Goal: Transaction & Acquisition: Book appointment/travel/reservation

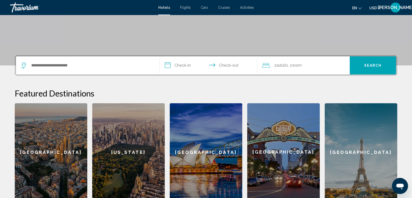
scroll to position [90, 0]
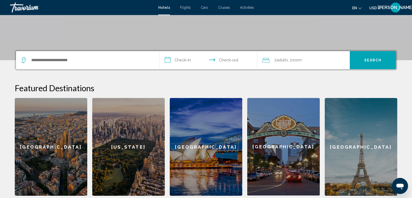
click at [176, 71] on input "**********" at bounding box center [210, 61] width 100 height 20
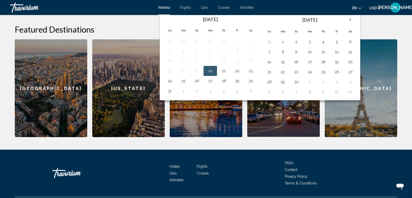
scroll to position [154, 0]
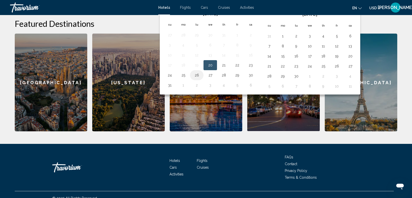
click at [198, 79] on button "26" at bounding box center [197, 75] width 8 height 7
click at [213, 79] on button "27" at bounding box center [210, 75] width 8 height 7
type input "**********"
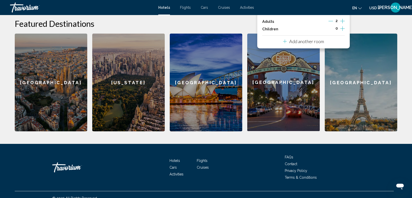
click at [342, 24] on icon "Increment adults" at bounding box center [343, 21] width 5 height 6
click at [328, 23] on icon "Decrement adults" at bounding box center [330, 21] width 5 height 5
click at [283, 44] on icon "Travelers: 3 adults, 0 children" at bounding box center [285, 41] width 4 height 6
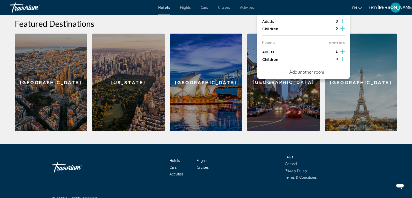
click at [343, 23] on icon "Increment adults" at bounding box center [343, 21] width 5 height 5
click at [283, 74] on icon "Travelers: 6 adults, 0 children" at bounding box center [285, 72] width 4 height 4
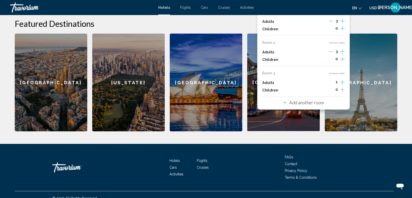
click at [343, 24] on icon "Increment adults" at bounding box center [343, 21] width 5 height 6
click at [344, 24] on icon "Increment adults" at bounding box center [343, 21] width 5 height 6
click at [283, 104] on icon "Travelers: 9 adults, 0 children" at bounding box center [285, 103] width 4 height 4
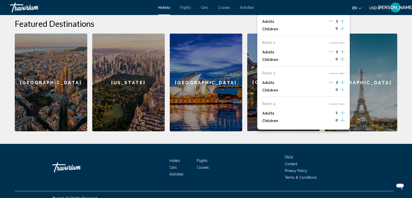
click at [365, 29] on h2 "Featured Destinations" at bounding box center [206, 24] width 383 height 10
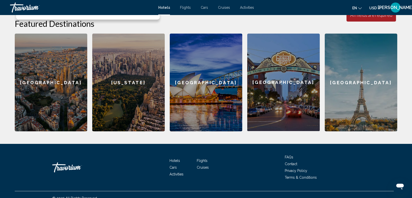
type input "*"
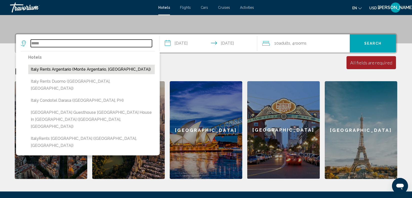
scroll to position [99, 0]
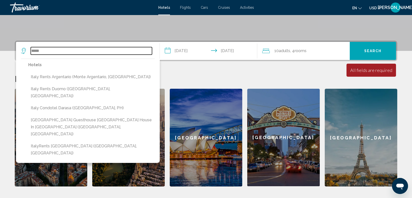
click at [55, 55] on input "*****" at bounding box center [91, 51] width 121 height 8
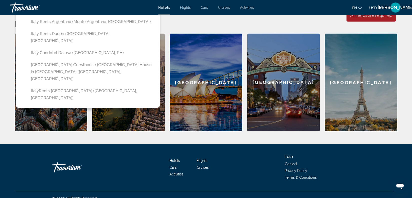
scroll to position [154, 0]
type input "*"
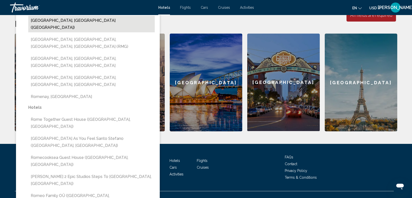
click at [51, 32] on button "[GEOGRAPHIC_DATA], [GEOGRAPHIC_DATA] ([GEOGRAPHIC_DATA])" at bounding box center [91, 24] width 127 height 17
type input "**********"
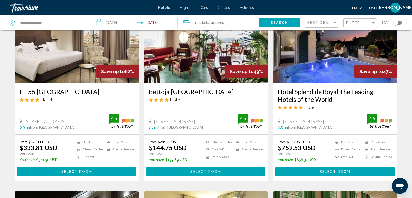
scroll to position [44, 0]
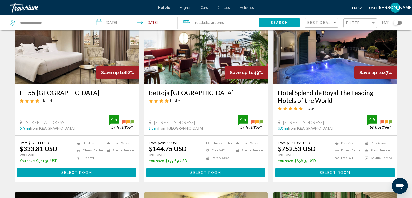
click at [212, 84] on img "Main content" at bounding box center [206, 44] width 124 height 80
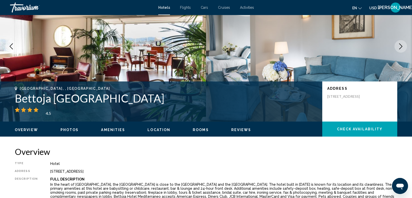
scroll to position [14, 0]
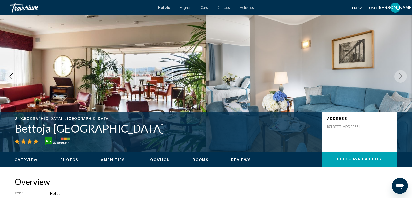
click at [399, 79] on icon "Next image" at bounding box center [401, 76] width 6 height 6
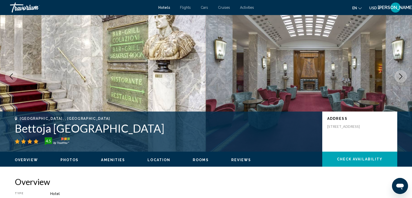
click at [400, 79] on icon "Next image" at bounding box center [401, 76] width 3 height 6
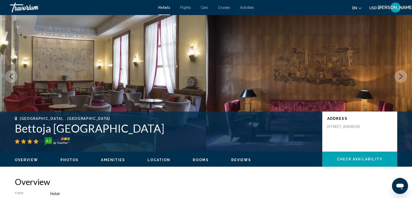
click at [400, 79] on icon "Next image" at bounding box center [401, 76] width 3 height 6
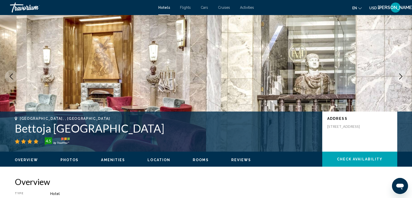
click at [400, 79] on icon "Next image" at bounding box center [401, 76] width 3 height 6
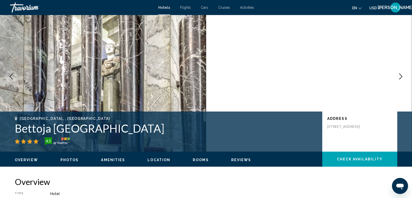
click at [14, 79] on icon "Previous image" at bounding box center [11, 76] width 6 height 6
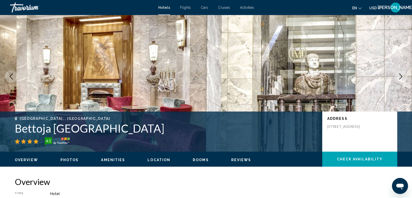
click at [13, 79] on icon "Previous image" at bounding box center [11, 76] width 3 height 6
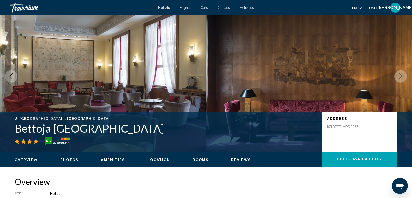
click at [13, 79] on icon "Previous image" at bounding box center [11, 76] width 3 height 6
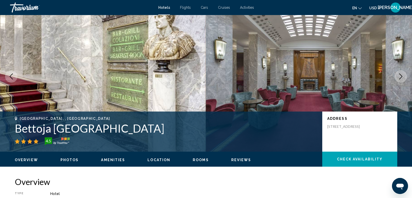
click at [14, 79] on icon "Previous image" at bounding box center [11, 76] width 6 height 6
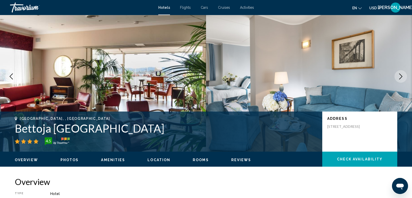
click at [400, 79] on icon "Next image" at bounding box center [401, 76] width 6 height 6
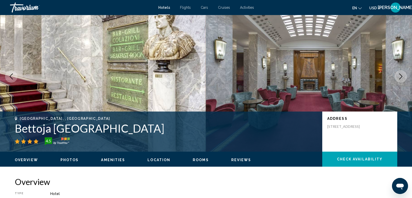
click at [400, 79] on icon "Next image" at bounding box center [401, 76] width 6 height 6
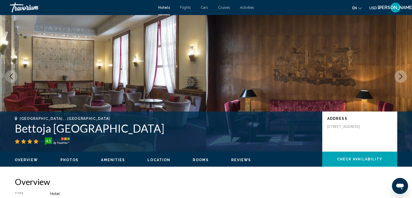
click at [400, 79] on icon "Next image" at bounding box center [401, 76] width 6 height 6
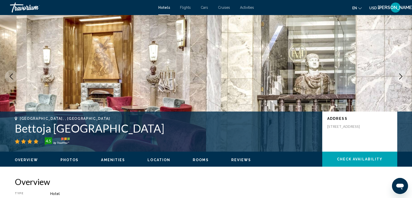
click at [400, 79] on icon "Next image" at bounding box center [401, 76] width 6 height 6
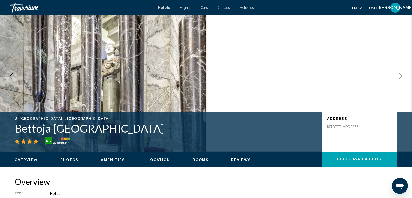
click at [400, 79] on icon "Next image" at bounding box center [401, 76] width 6 height 6
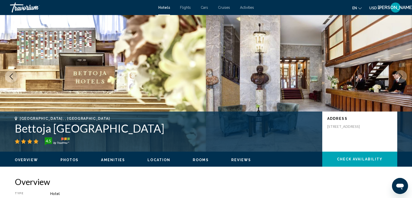
click at [400, 79] on icon "Next image" at bounding box center [401, 76] width 6 height 6
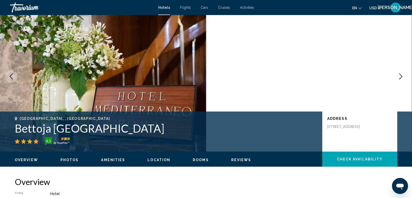
click at [400, 79] on icon "Next image" at bounding box center [401, 76] width 6 height 6
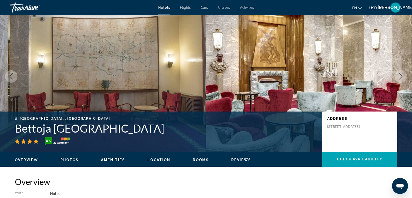
click at [400, 79] on icon "Next image" at bounding box center [401, 76] width 6 height 6
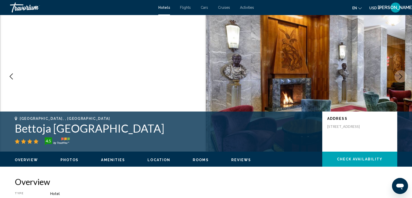
click at [400, 79] on icon "Next image" at bounding box center [401, 76] width 6 height 6
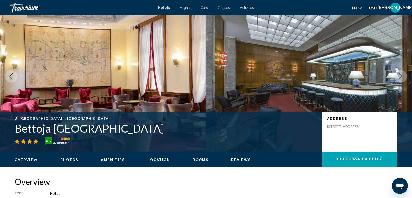
click at [400, 79] on icon "Next image" at bounding box center [401, 76] width 6 height 6
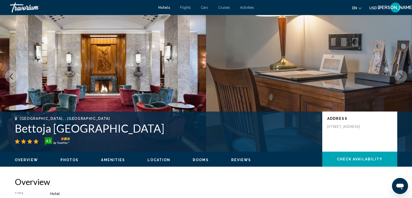
click at [400, 79] on icon "Next image" at bounding box center [401, 76] width 6 height 6
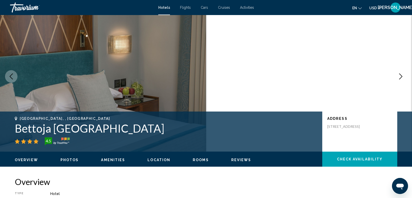
click at [400, 79] on icon "Next image" at bounding box center [401, 76] width 6 height 6
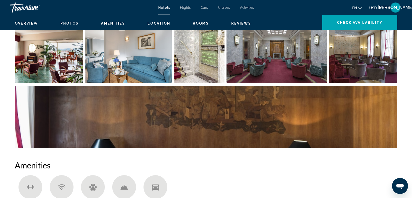
scroll to position [258, 0]
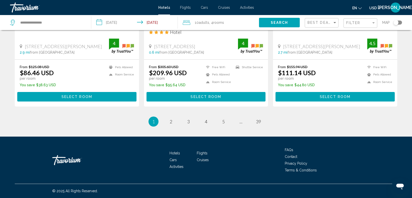
scroll to position [804, 0]
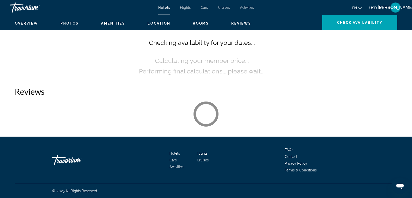
scroll to position [14, 0]
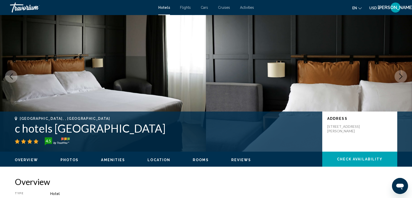
click at [400, 79] on icon "Next image" at bounding box center [401, 76] width 3 height 6
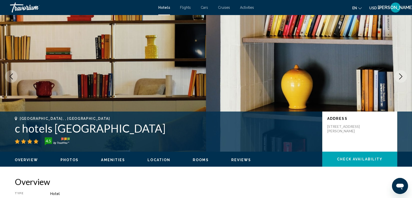
click at [398, 79] on icon "Next image" at bounding box center [401, 76] width 6 height 6
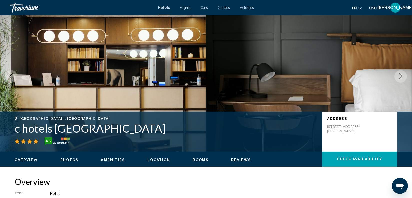
scroll to position [0, 0]
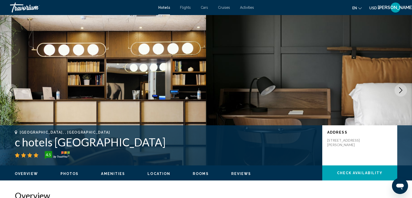
click at [14, 93] on icon "Previous image" at bounding box center [11, 90] width 6 height 6
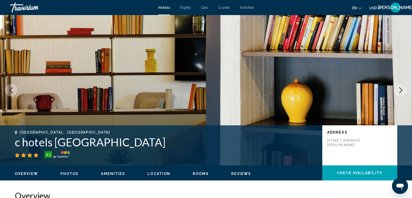
click at [14, 93] on icon "Previous image" at bounding box center [11, 90] width 6 height 6
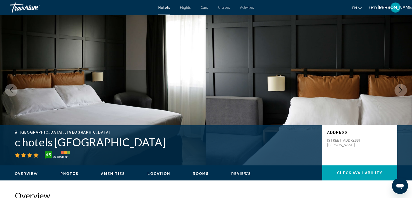
click at [14, 93] on icon "Previous image" at bounding box center [11, 90] width 6 height 6
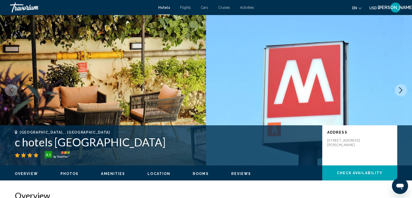
click at [14, 93] on icon "Previous image" at bounding box center [11, 90] width 6 height 6
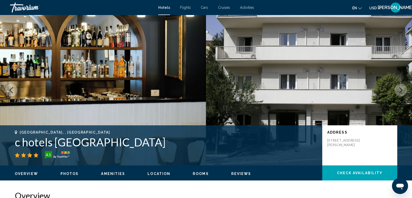
click at [14, 93] on icon "Previous image" at bounding box center [11, 90] width 6 height 6
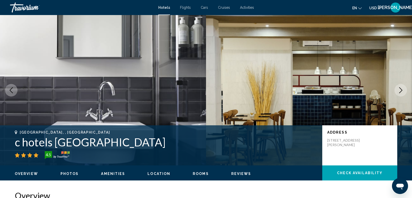
click at [12, 93] on icon "Previous image" at bounding box center [11, 90] width 6 height 6
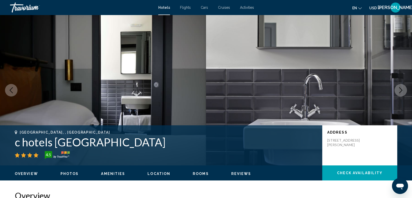
click at [12, 93] on icon "Previous image" at bounding box center [11, 90] width 6 height 6
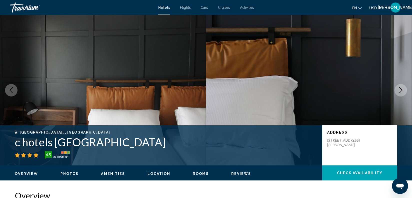
click at [12, 93] on icon "Previous image" at bounding box center [11, 90] width 6 height 6
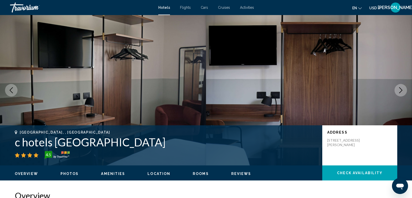
click at [12, 93] on icon "Previous image" at bounding box center [11, 90] width 6 height 6
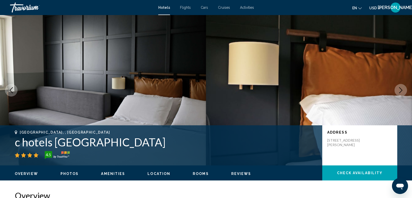
click at [12, 93] on icon "Previous image" at bounding box center [11, 90] width 6 height 6
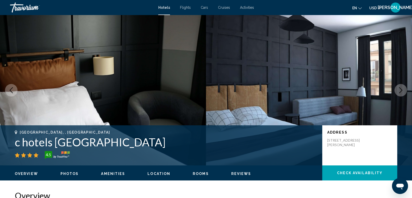
click at [12, 93] on icon "Previous image" at bounding box center [11, 90] width 6 height 6
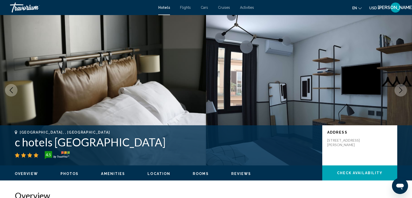
click at [12, 93] on icon "Previous image" at bounding box center [11, 90] width 6 height 6
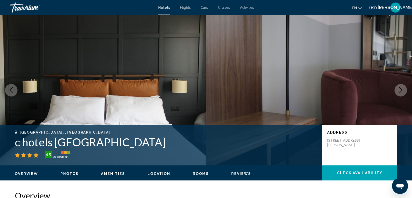
click at [13, 93] on icon "Previous image" at bounding box center [11, 90] width 6 height 6
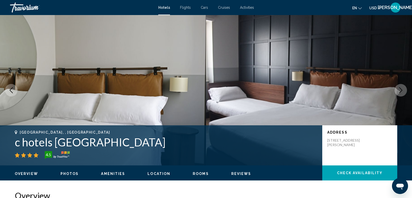
click at [158, 9] on span "Hotels" at bounding box center [164, 8] width 12 height 4
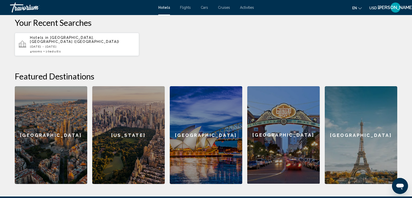
scroll to position [151, 0]
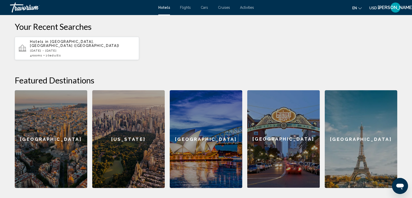
click at [118, 57] on div "4 Room rooms 10 Adult Adults" at bounding box center [82, 56] width 105 height 4
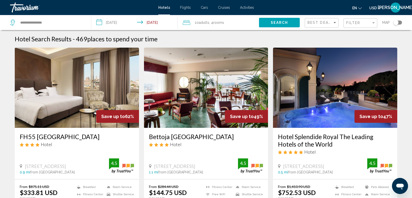
click at [271, 25] on span "Search" at bounding box center [280, 23] width 18 height 4
click at [333, 25] on div "Sort by" at bounding box center [335, 23] width 5 height 4
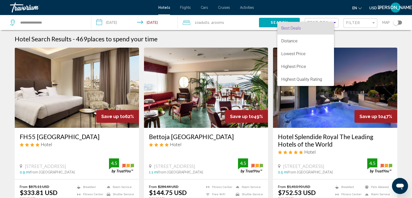
click at [261, 41] on div at bounding box center [206, 99] width 412 height 198
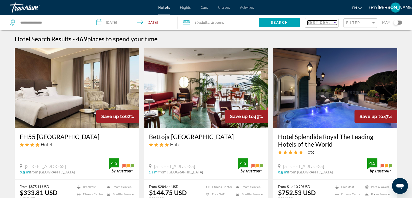
click at [334, 23] on div "Sort by" at bounding box center [335, 22] width 3 height 1
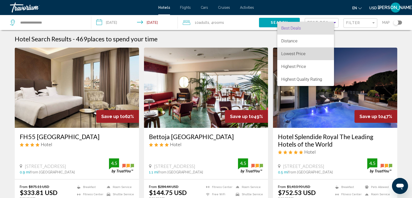
click at [313, 54] on span "Lowest Price" at bounding box center [305, 53] width 49 height 13
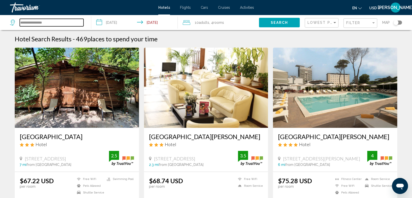
click at [50, 26] on input "**********" at bounding box center [52, 23] width 64 height 8
click at [271, 25] on span "Search" at bounding box center [280, 23] width 18 height 4
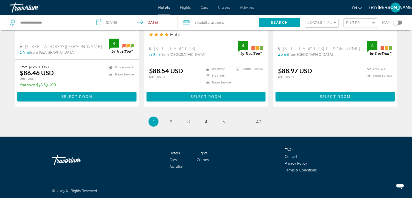
scroll to position [798, 0]
click at [170, 124] on span "2" at bounding box center [171, 122] width 3 height 6
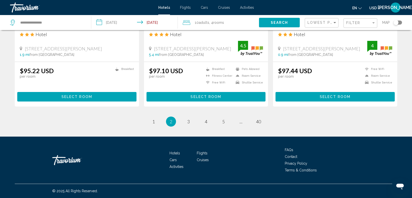
scroll to position [797, 0]
click at [187, 124] on span "3" at bounding box center [188, 122] width 3 height 6
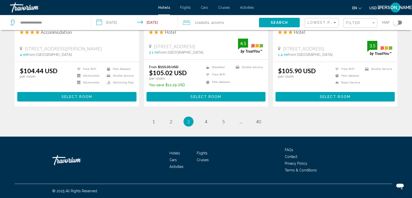
scroll to position [809, 0]
click at [205, 124] on span "4" at bounding box center [206, 122] width 3 height 6
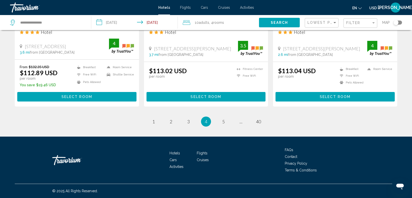
scroll to position [814, 0]
click at [226, 126] on link "page 5" at bounding box center [223, 121] width 9 height 9
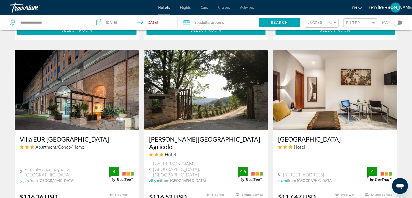
scroll to position [541, 0]
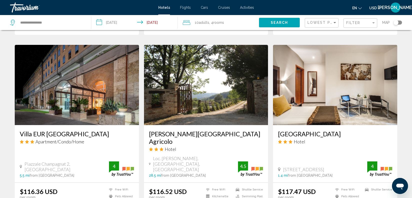
click at [209, 27] on span "Select Room" at bounding box center [206, 25] width 31 height 4
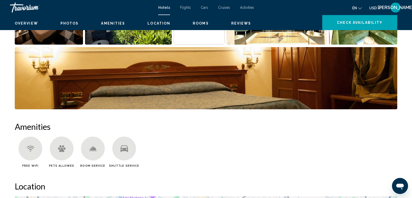
scroll to position [311, 0]
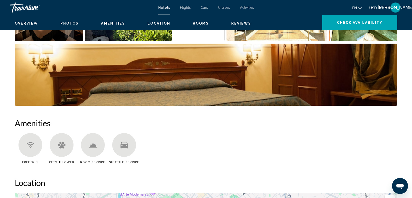
click at [311, 41] on img "Open full-screen image slider" at bounding box center [277, 10] width 101 height 62
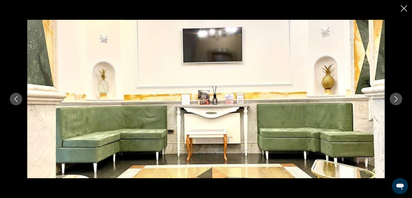
click at [398, 98] on icon "Next image" at bounding box center [396, 99] width 6 height 6
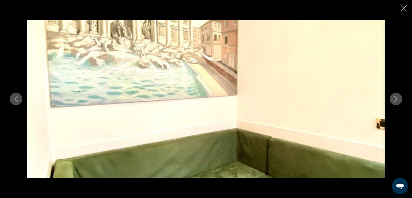
click at [398, 98] on icon "Next image" at bounding box center [396, 99] width 6 height 6
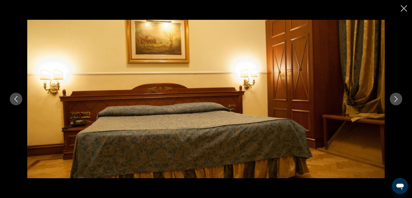
click at [398, 98] on icon "Next image" at bounding box center [396, 99] width 6 height 6
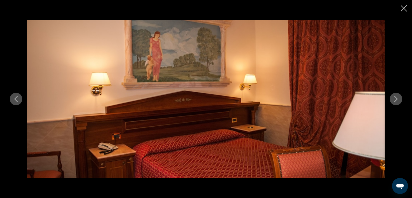
click at [398, 98] on icon "Next image" at bounding box center [396, 99] width 3 height 6
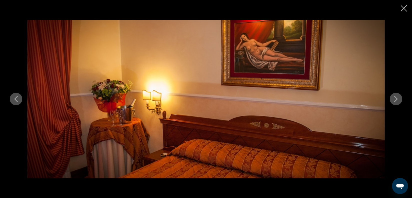
click at [398, 98] on icon "Next image" at bounding box center [396, 99] width 3 height 6
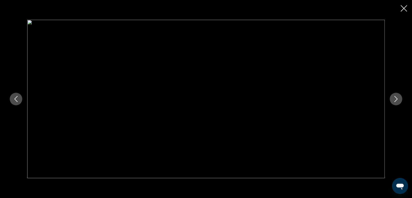
click at [398, 98] on icon "Next image" at bounding box center [396, 99] width 3 height 6
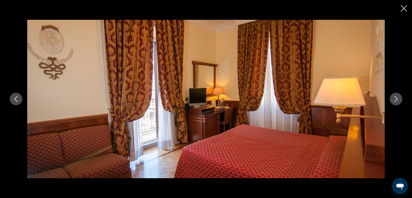
click at [398, 98] on icon "Next image" at bounding box center [396, 99] width 3 height 6
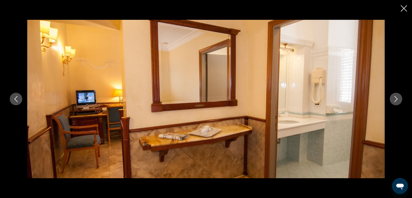
click at [404, 11] on icon "Close slideshow" at bounding box center [404, 8] width 6 height 6
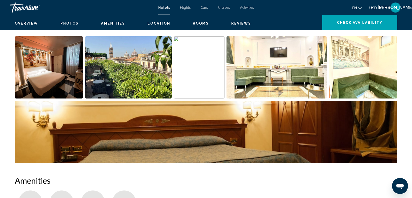
scroll to position [254, 0]
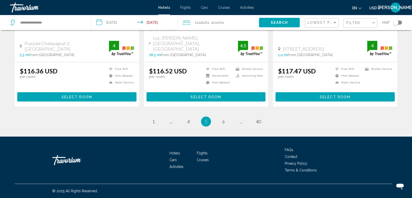
scroll to position [883, 0]
click at [225, 119] on span "6" at bounding box center [223, 122] width 3 height 6
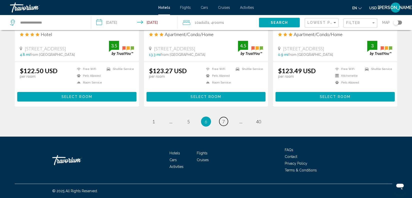
scroll to position [878, 0]
click at [225, 119] on span "7" at bounding box center [223, 122] width 3 height 6
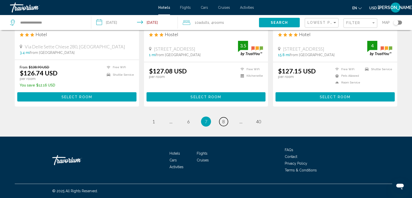
scroll to position [877, 0]
click at [228, 117] on link "page 8" at bounding box center [223, 121] width 9 height 9
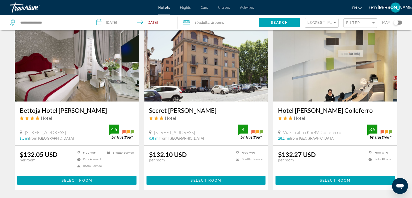
scroll to position [566, 0]
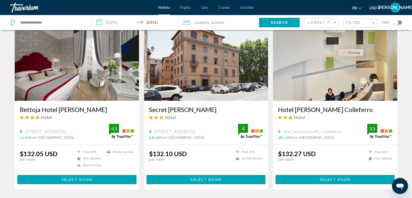
click at [196, 3] on span "Select Room" at bounding box center [206, 1] width 31 height 4
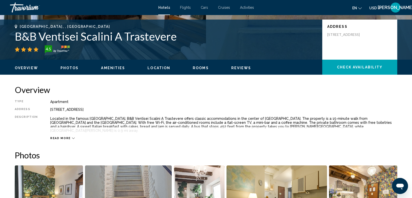
scroll to position [105, 0]
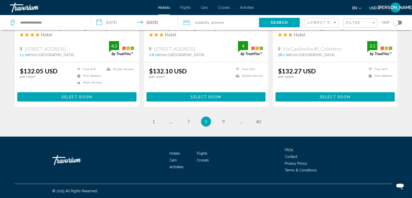
scroll to position [878, 0]
click at [225, 119] on span "9" at bounding box center [223, 122] width 3 height 6
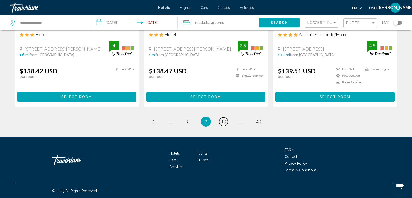
scroll to position [831, 0]
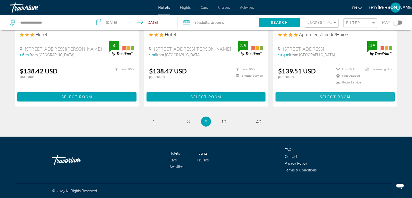
click at [333, 99] on span "Select Room" at bounding box center [335, 97] width 31 height 4
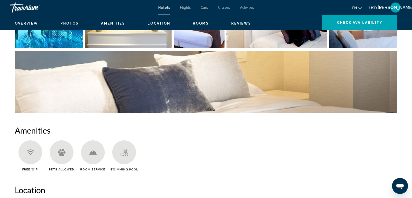
scroll to position [296, 0]
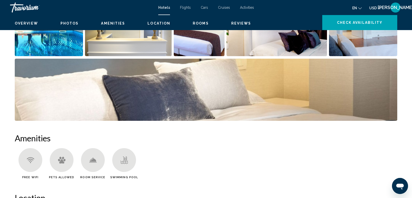
click at [311, 56] on img "Open full-screen image slider" at bounding box center [277, 25] width 101 height 62
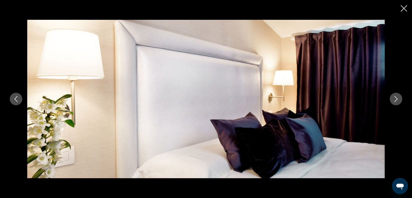
click at [398, 100] on icon "Next image" at bounding box center [396, 99] width 6 height 6
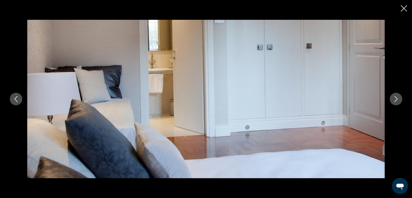
click at [398, 100] on icon "Next image" at bounding box center [396, 99] width 6 height 6
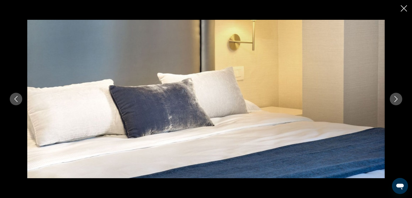
click at [398, 100] on icon "Next image" at bounding box center [396, 99] width 6 height 6
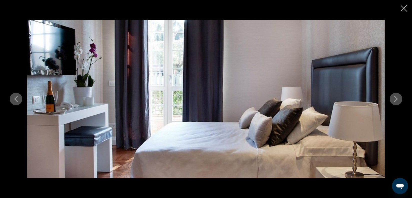
click at [397, 100] on icon "Next image" at bounding box center [396, 99] width 6 height 6
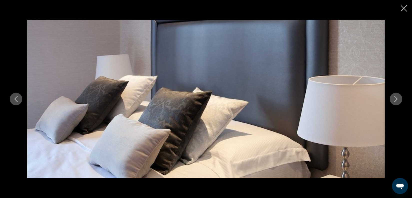
click at [401, 12] on icon "Close slideshow" at bounding box center [404, 8] width 6 height 6
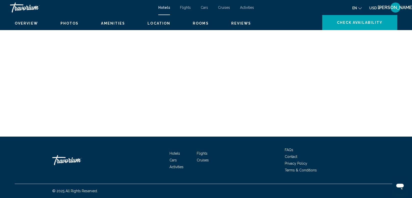
scroll to position [1390, 0]
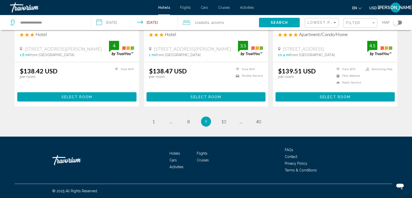
scroll to position [891, 0]
click at [226, 119] on span "10" at bounding box center [223, 122] width 5 height 6
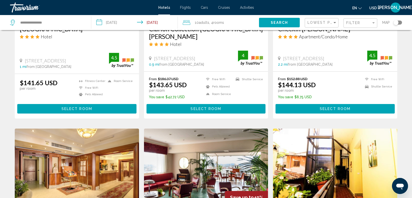
scroll to position [297, 0]
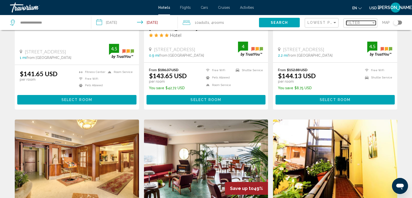
click at [373, 24] on div "Filter" at bounding box center [374, 22] width 3 height 1
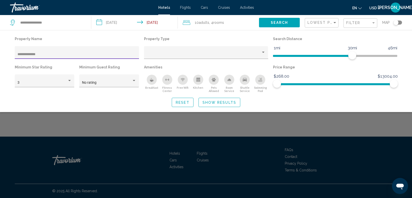
type input "**********"
click at [218, 104] on span "Show Results" at bounding box center [220, 102] width 34 height 4
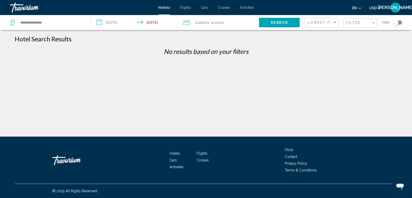
click at [265, 27] on button "Search" at bounding box center [279, 22] width 41 height 9
click at [349, 25] on div "Filter" at bounding box center [359, 23] width 25 height 4
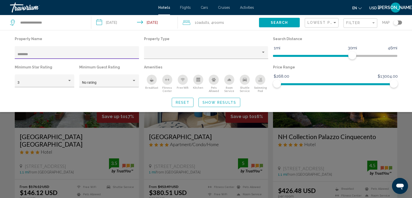
click at [49, 56] on input "*******" at bounding box center [77, 54] width 119 height 4
type input "*"
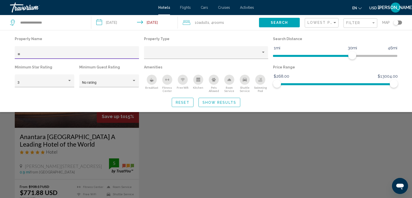
type input "*"
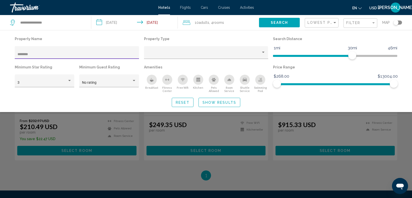
scroll to position [67, 0]
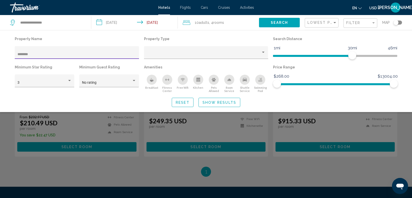
click at [101, 59] on div "********" at bounding box center [77, 54] width 119 height 10
type input "*"
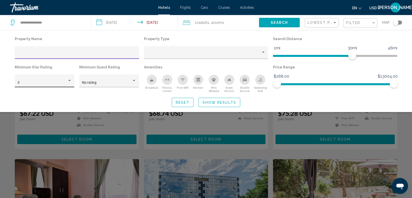
click at [67, 83] on div "Hotel Filters" at bounding box center [69, 81] width 5 height 4
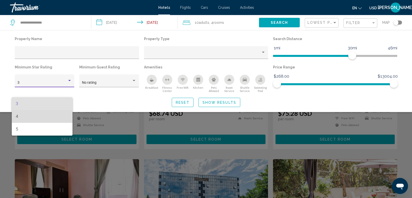
click at [62, 115] on span "4" at bounding box center [42, 116] width 53 height 13
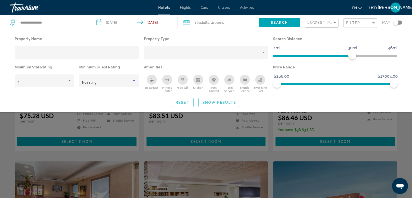
click at [129, 85] on div "No rating" at bounding box center [107, 83] width 50 height 4
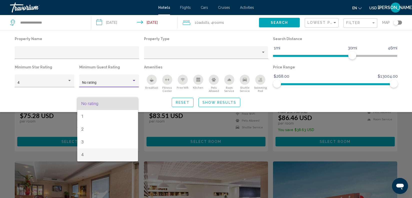
click at [111, 152] on span "4" at bounding box center [107, 154] width 53 height 13
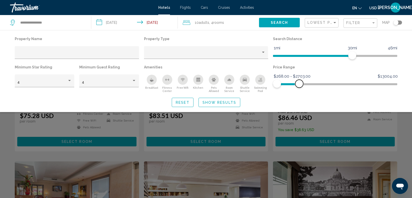
drag, startPoint x: 396, startPoint y: 103, endPoint x: 301, endPoint y: 104, distance: 95.1
click at [301, 88] on span "Hotel Filters" at bounding box center [299, 84] width 8 height 8
drag, startPoint x: 278, startPoint y: 102, endPoint x: 270, endPoint y: 103, distance: 8.3
click at [270, 93] on div "Property Name Property Type Search Distance 1mi 46mi 30mi Minimum Star Rating 4…" at bounding box center [206, 63] width 388 height 57
drag, startPoint x: 300, startPoint y: 101, endPoint x: 284, endPoint y: 100, distance: 16.3
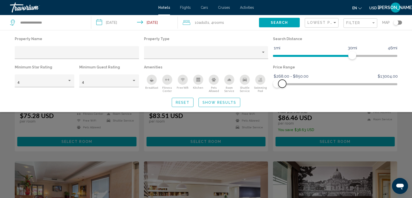
click at [284, 88] on span "Hotel Filters" at bounding box center [282, 84] width 8 height 8
click at [271, 25] on span "Search" at bounding box center [280, 23] width 18 height 4
click at [220, 104] on span "Show Results" at bounding box center [220, 102] width 34 height 4
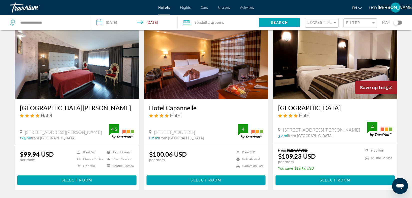
scroll to position [576, 0]
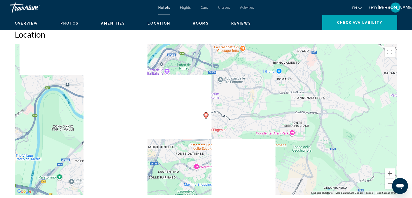
scroll to position [462, 0]
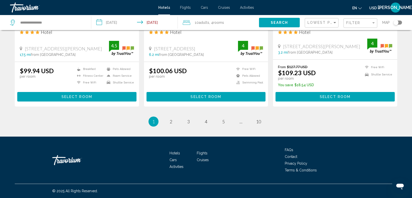
scroll to position [742, 0]
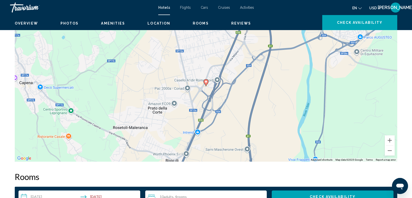
scroll to position [492, 0]
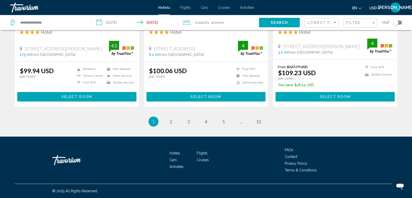
scroll to position [835, 0]
click at [170, 124] on span "2" at bounding box center [171, 122] width 3 height 6
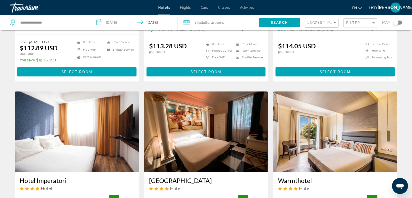
scroll to position [332, 0]
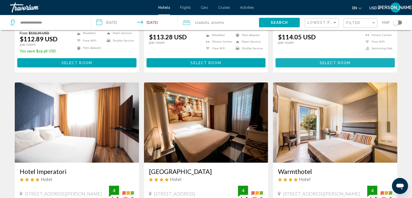
click at [327, 65] on span "Select Room" at bounding box center [335, 63] width 31 height 4
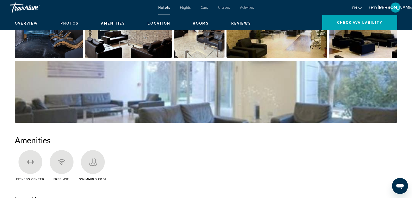
scroll to position [274, 0]
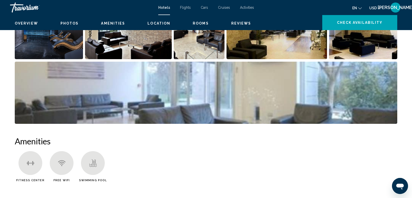
click at [209, 25] on span "Rooms" at bounding box center [201, 23] width 16 height 4
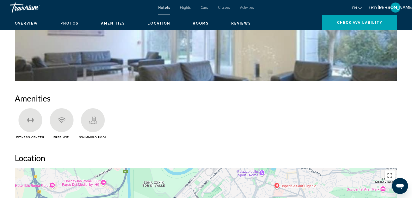
scroll to position [315, 0]
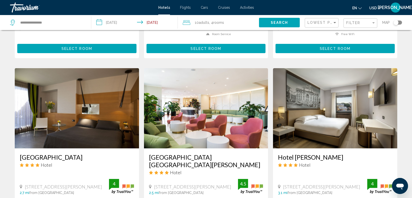
scroll to position [524, 0]
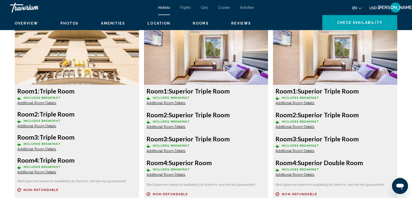
scroll to position [691, 0]
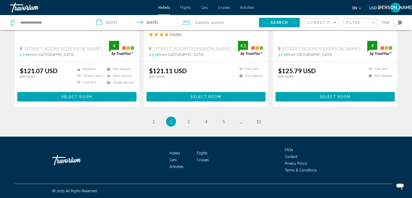
scroll to position [862, 0]
click at [187, 121] on link "page 3" at bounding box center [188, 121] width 9 height 9
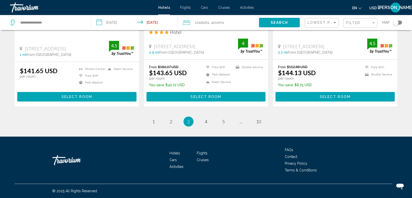
scroll to position [905, 0]
click at [207, 119] on span "4" at bounding box center [206, 122] width 3 height 6
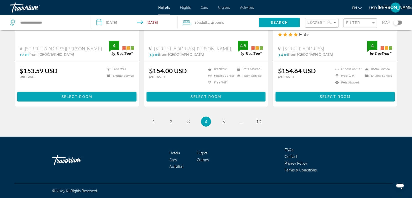
scroll to position [730, 0]
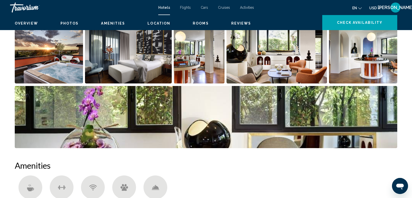
scroll to position [252, 0]
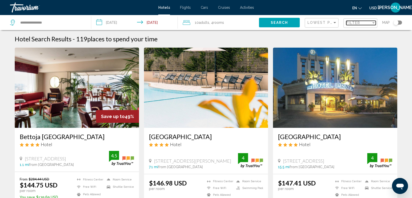
click at [347, 25] on span "Filter" at bounding box center [354, 23] width 14 height 4
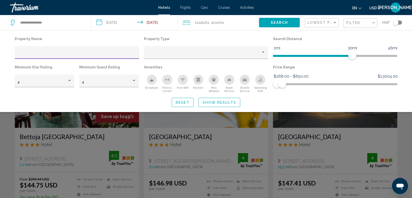
click at [245, 85] on div "Shuttle Service" at bounding box center [245, 80] width 10 height 10
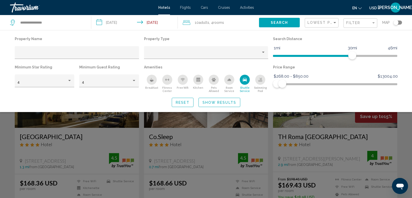
click at [259, 82] on icon "Swimming Pool" at bounding box center [260, 80] width 4 height 4
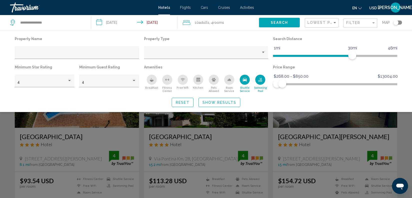
click at [153, 82] on icon "Breakfast" at bounding box center [152, 80] width 4 height 4
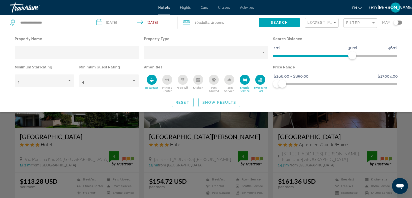
click at [221, 104] on span "Show Results" at bounding box center [220, 102] width 34 height 4
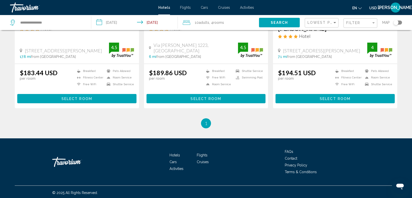
scroll to position [295, 0]
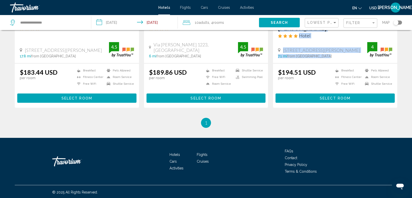
drag, startPoint x: 340, startPoint y: 144, endPoint x: 275, endPoint y: 107, distance: 75.3
click at [275, 63] on div "Sheraton [GEOGRAPHIC_DATA] Parco [PERSON_NAME] Hotel [PERSON_NAME][GEOGRAPHIC_D…" at bounding box center [335, 37] width 124 height 51
copy div "[GEOGRAPHIC_DATA] [GEOGRAPHIC_DATA][PERSON_NAME] [GEOGRAPHIC_DATA][PERSON_NAME]…"
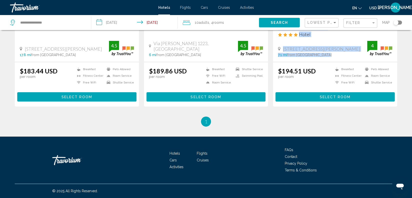
scroll to position [371, 0]
click at [217, 25] on span "rooms" at bounding box center [218, 23] width 11 height 4
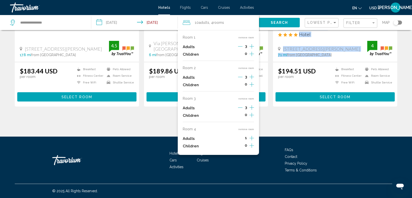
click at [238, 131] on button "remove room" at bounding box center [246, 128] width 16 height 3
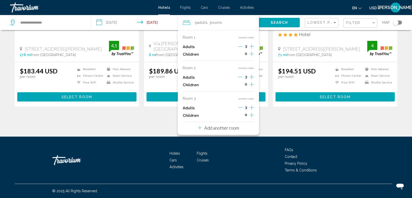
click at [312, 126] on ul "1 / 1 You're on page 1" at bounding box center [206, 121] width 383 height 10
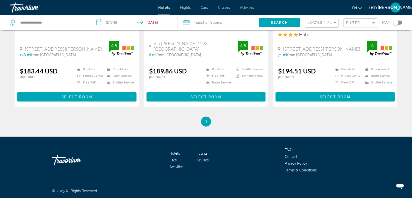
scroll to position [317, 0]
click at [310, 101] on button "Select Room" at bounding box center [335, 96] width 119 height 9
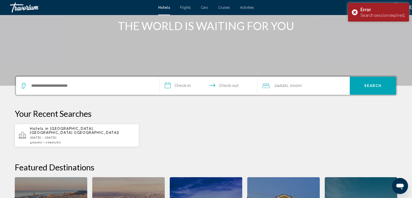
scroll to position [104, 0]
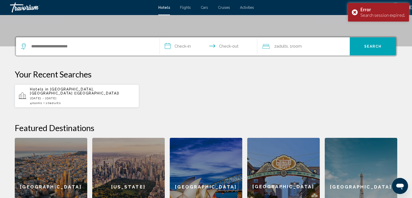
click at [101, 100] on p "[DATE] - [DATE]" at bounding box center [82, 98] width 105 height 4
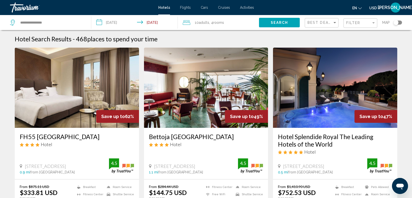
click at [218, 25] on span "rooms" at bounding box center [218, 23] width 11 height 4
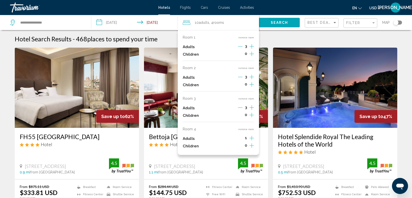
click at [238, 131] on button "remove room" at bounding box center [246, 128] width 16 height 3
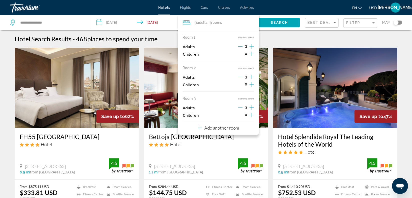
click at [281, 43] on div "Hotel Search Results - 468 places to spend your time" at bounding box center [206, 39] width 383 height 8
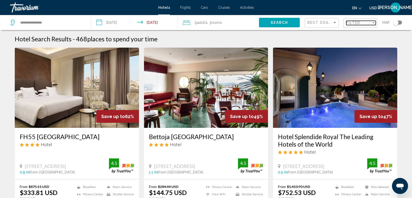
click at [347, 25] on span "Filter" at bounding box center [354, 23] width 14 height 4
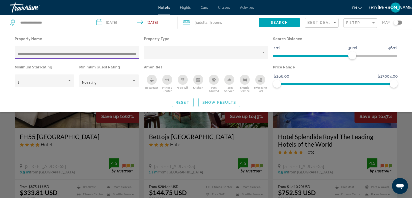
scroll to position [0, 87]
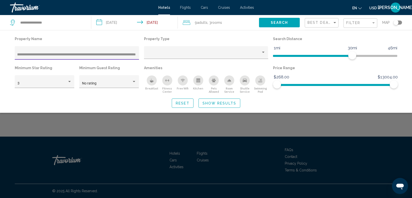
type input "**********"
click at [211, 105] on span "Show Results" at bounding box center [220, 103] width 34 height 4
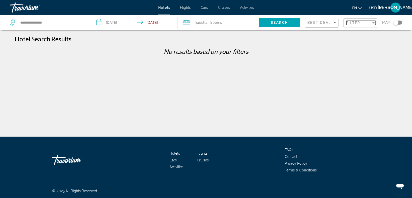
click at [347, 25] on span "Filter" at bounding box center [354, 23] width 14 height 4
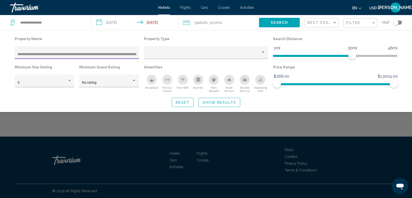
click at [80, 56] on input "**********" at bounding box center [77, 54] width 119 height 4
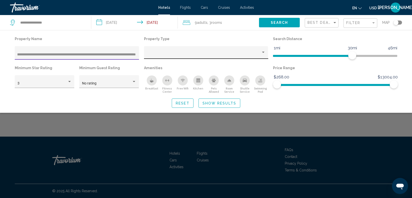
drag, startPoint x: 90, startPoint y: 68, endPoint x: 163, endPoint y: 69, distance: 72.3
click at [163, 69] on div "**********" at bounding box center [206, 64] width 388 height 58
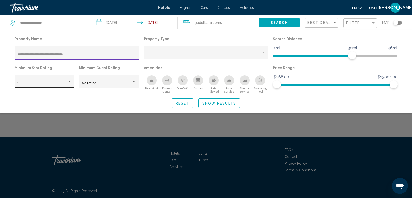
type input "**********"
click at [67, 83] on div "Hotel Filters" at bounding box center [69, 81] width 5 height 4
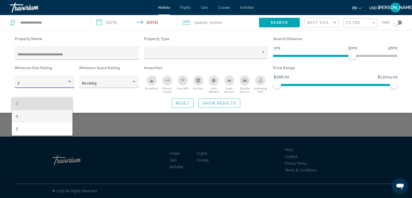
click at [54, 117] on span "4" at bounding box center [42, 116] width 53 height 13
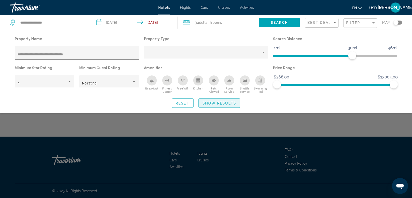
click at [215, 105] on span "Show Results" at bounding box center [220, 103] width 34 height 4
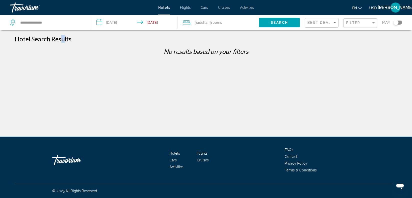
click at [72, 43] on h1 "Hotel Search Results" at bounding box center [43, 39] width 57 height 8
click at [271, 25] on span "Search" at bounding box center [280, 23] width 18 height 4
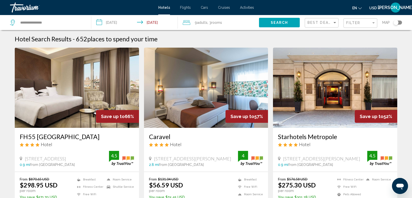
click at [347, 28] on div "Filter" at bounding box center [362, 23] width 30 height 9
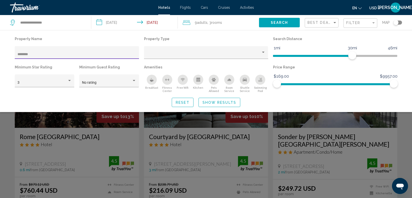
type input "********"
click at [271, 25] on span "Search" at bounding box center [280, 23] width 18 height 4
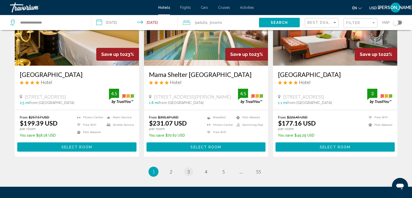
scroll to position [617, 0]
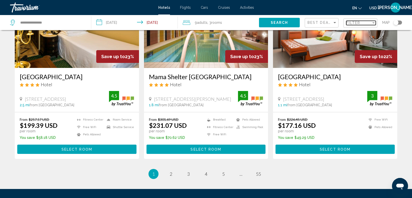
click at [347, 25] on span "Filter" at bounding box center [354, 23] width 14 height 4
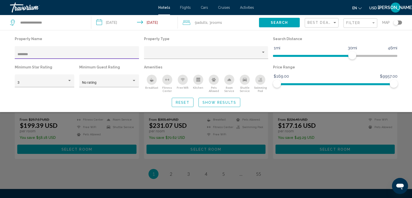
scroll to position [193, 0]
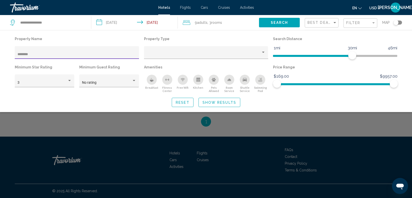
type input "********"
click at [208, 104] on span "Show Results" at bounding box center [220, 102] width 34 height 4
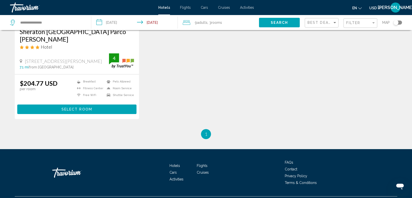
scroll to position [123, 0]
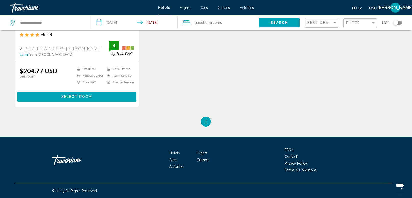
click at [62, 99] on span "Select Room" at bounding box center [77, 97] width 31 height 4
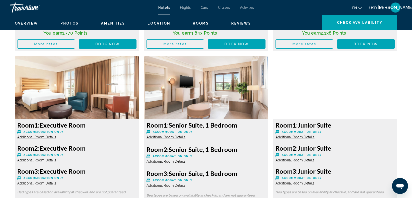
scroll to position [884, 0]
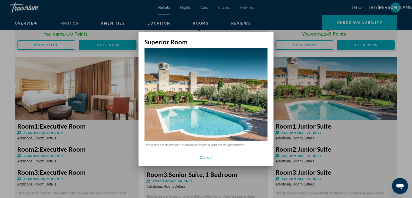
scroll to position [0, 0]
click at [207, 159] on span "Close" at bounding box center [206, 157] width 13 height 4
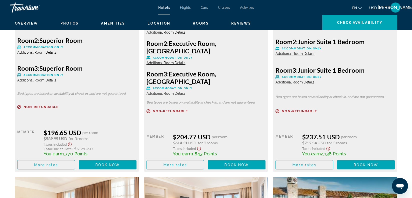
scroll to position [763, 0]
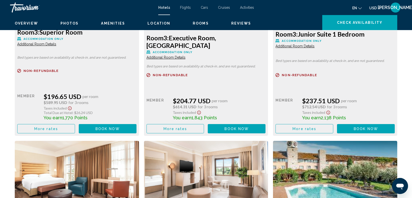
scroll to position [802, 0]
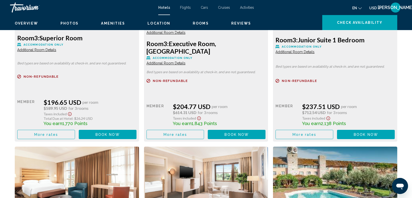
scroll to position [790, 0]
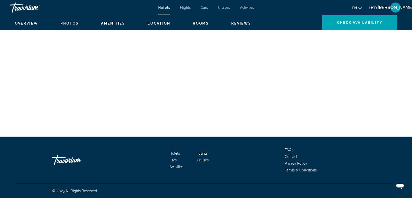
scroll to position [1598, 0]
click at [339, 25] on span "Check Availability" at bounding box center [360, 23] width 46 height 4
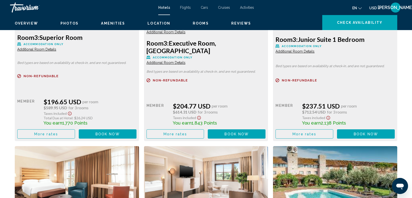
scroll to position [792, 0]
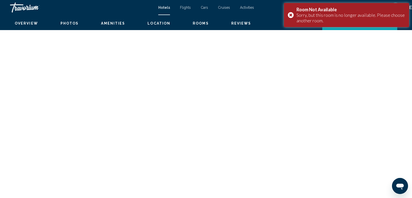
scroll to position [717, 0]
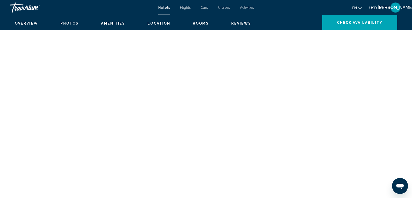
click at [180, 9] on span "Flights" at bounding box center [185, 8] width 11 height 4
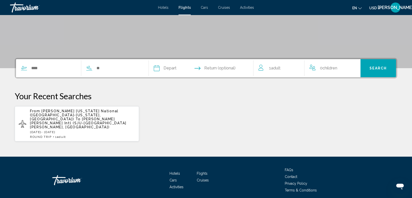
scroll to position [96, 0]
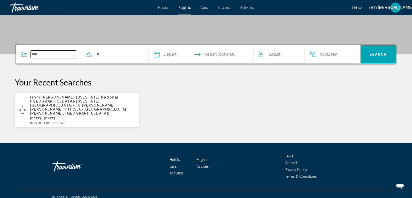
click at [64, 58] on input "Search widget" at bounding box center [53, 55] width 45 height 8
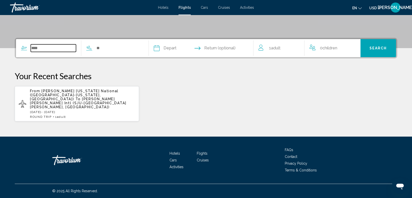
scroll to position [154, 0]
type input "***"
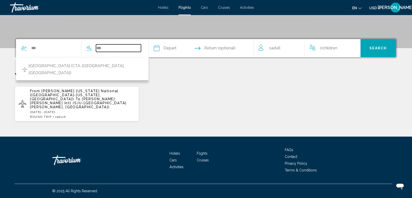
type input "***"
click at [194, 39] on input "Depart date" at bounding box center [179, 49] width 52 height 20
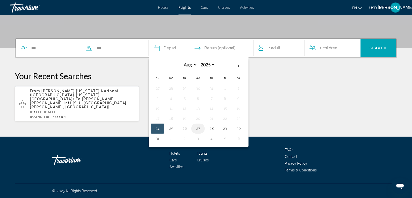
click at [202, 132] on button "27" at bounding box center [198, 128] width 8 height 7
type input "**********"
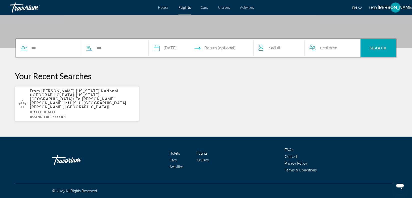
click at [240, 39] on input "Return date" at bounding box center [230, 49] width 52 height 20
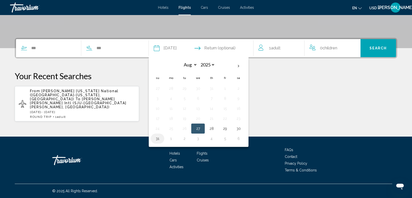
click at [162, 142] on button "31" at bounding box center [158, 138] width 8 height 7
type input "**********"
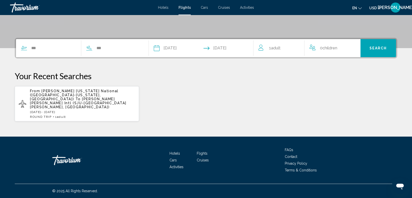
click at [378, 46] on span "Search" at bounding box center [379, 48] width 18 height 4
click at [368, 39] on button "Search" at bounding box center [379, 48] width 36 height 18
click at [294, 71] on p "Your Recent Searches" at bounding box center [206, 76] width 383 height 10
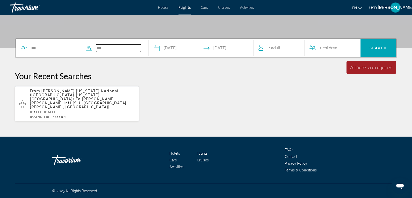
click at [129, 44] on input "***" at bounding box center [118, 48] width 45 height 8
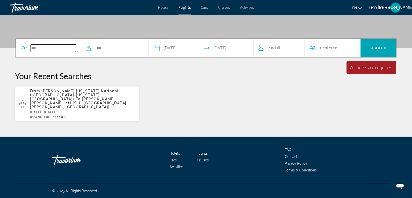
click at [68, 44] on input "***" at bounding box center [53, 48] width 45 height 8
click at [200, 39] on input "**********" at bounding box center [179, 49] width 52 height 20
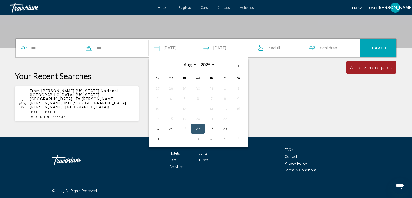
click at [205, 127] on td "27" at bounding box center [198, 128] width 14 height 10
click at [237, 39] on input "**********" at bounding box center [230, 49] width 52 height 20
click at [162, 142] on button "31" at bounding box center [158, 138] width 8 height 7
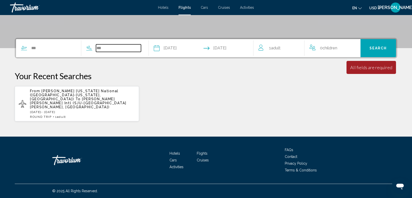
click at [139, 52] on input "***" at bounding box center [118, 48] width 45 height 8
click at [277, 46] on span "Adult" at bounding box center [276, 48] width 10 height 5
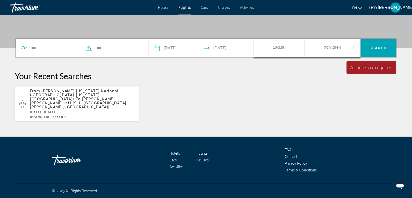
click at [380, 46] on span "Search" at bounding box center [379, 48] width 18 height 4
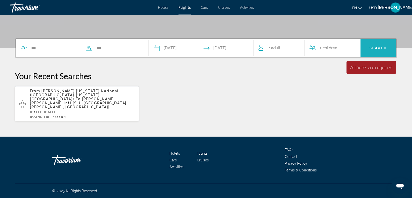
click at [376, 46] on span "Search" at bounding box center [379, 48] width 18 height 4
click at [328, 77] on div "Your Recent Searches From [PERSON_NAME] [US_STATE] National (DCA-[US_STATE], [G…" at bounding box center [206, 96] width 383 height 51
click at [284, 88] on div "From [PERSON_NAME] [US_STATE] National (DCA-[US_STATE], [GEOGRAPHIC_DATA]) To […" at bounding box center [206, 104] width 383 height 36
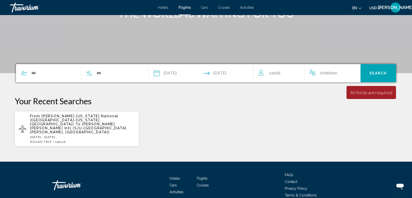
scroll to position [54, 0]
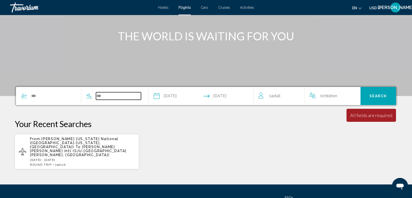
click at [113, 100] on input "***" at bounding box center [118, 96] width 45 height 8
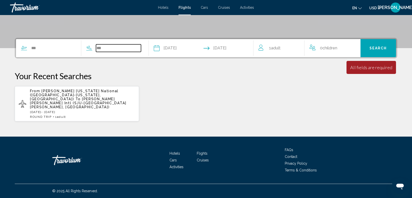
scroll to position [154, 0]
click at [124, 44] on input "***" at bounding box center [118, 48] width 45 height 8
type input "*"
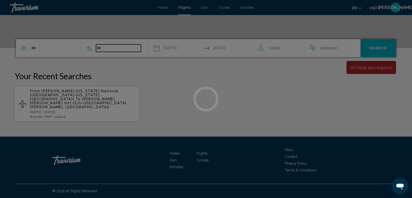
scroll to position [122, 0]
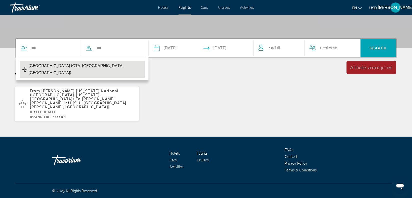
click at [97, 76] on span "[GEOGRAPHIC_DATA] (CTA-[GEOGRAPHIC_DATA], [GEOGRAPHIC_DATA])" at bounding box center [86, 69] width 114 height 14
type input "**********"
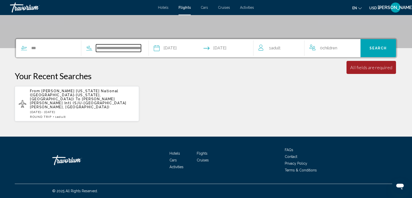
scroll to position [154, 0]
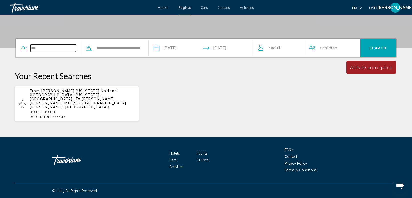
click at [51, 44] on input "***" at bounding box center [53, 48] width 45 height 8
type input "*"
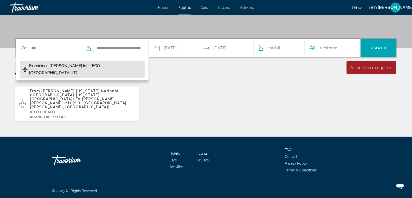
click at [55, 62] on span "Fiumicino -[PERSON_NAME] Intl. (FCO-[GEOGRAPHIC_DATA], IT)" at bounding box center [85, 69] width 113 height 14
type input "**********"
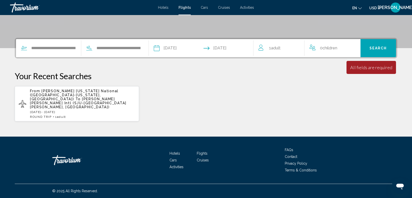
click at [385, 46] on span "Search" at bounding box center [379, 48] width 18 height 4
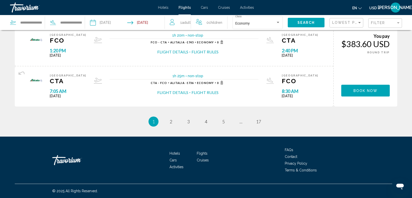
scroll to position [636, 0]
